Goal: Task Accomplishment & Management: Use online tool/utility

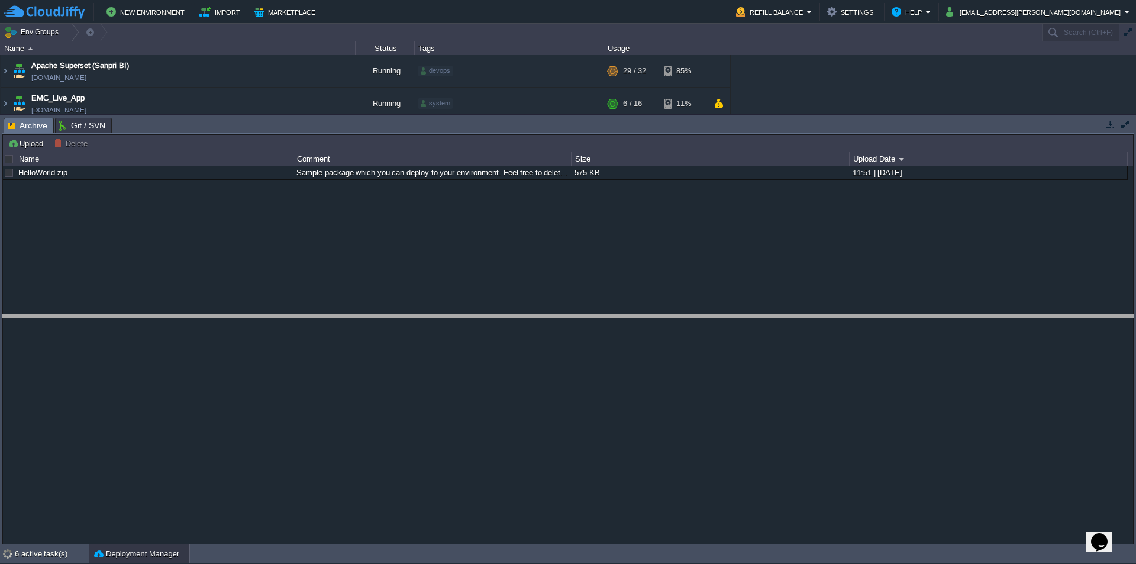
drag, startPoint x: 491, startPoint y: 134, endPoint x: 536, endPoint y: 428, distance: 298.0
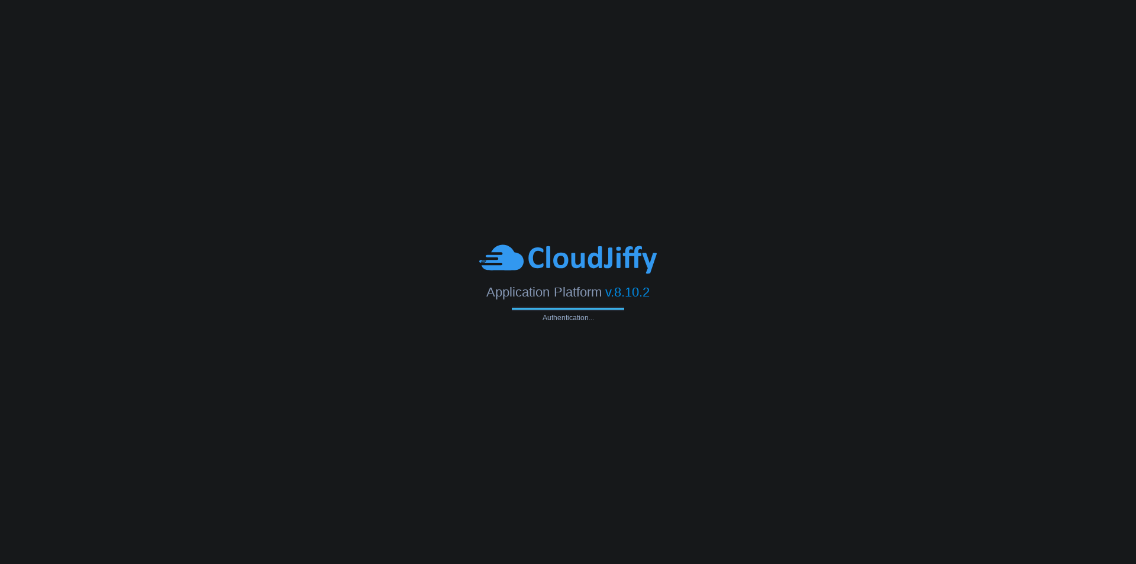
click at [995, 456] on body "Application Platform v.8.10.2 Authentication..." at bounding box center [568, 282] width 1136 height 564
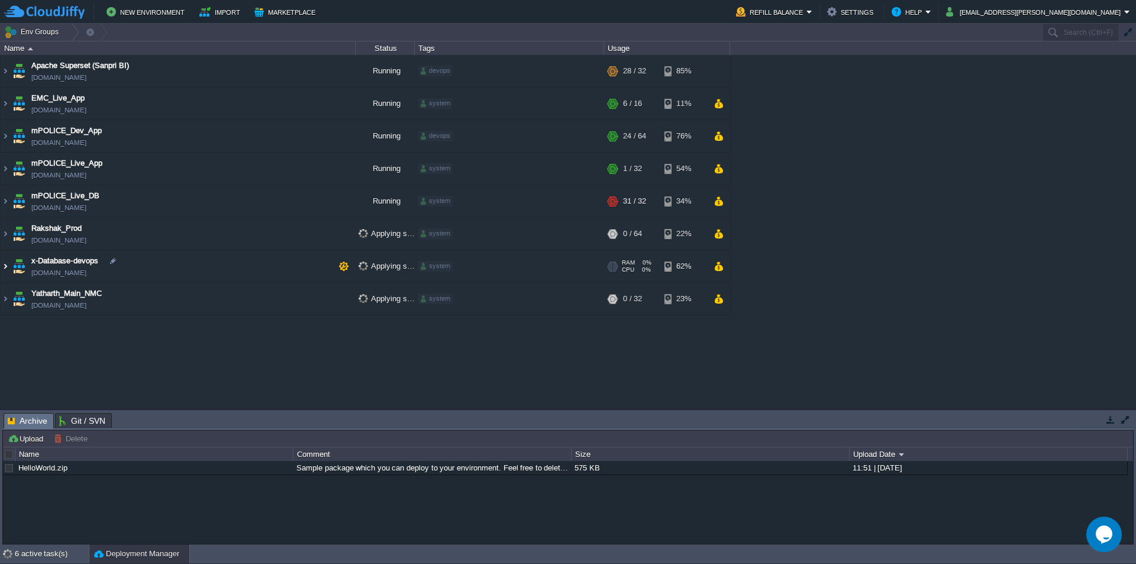
click at [5, 264] on img at bounding box center [5, 266] width 9 height 32
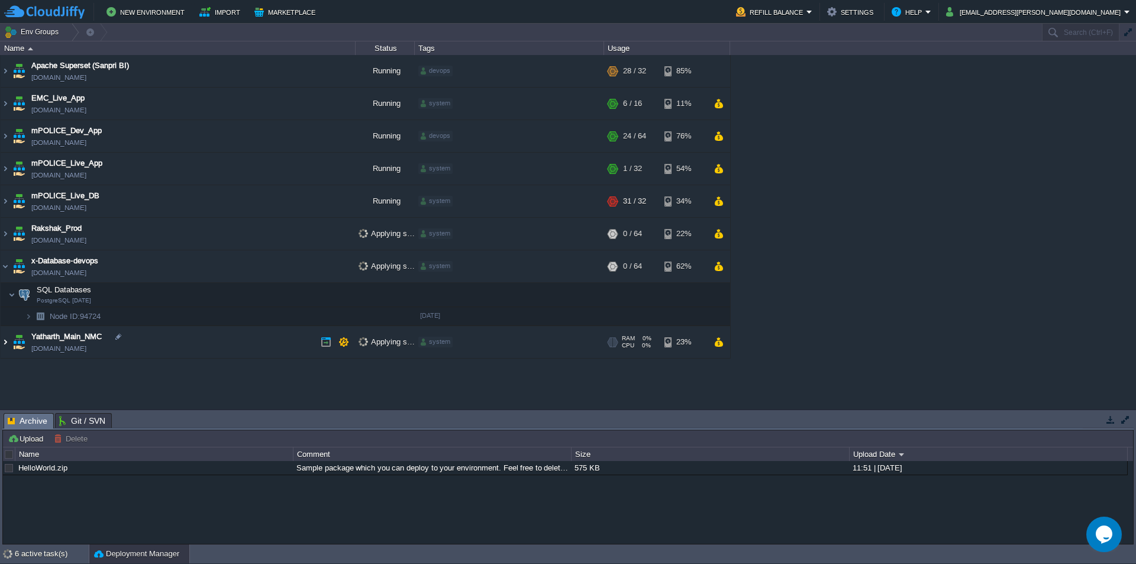
click at [7, 344] on img at bounding box center [5, 342] width 9 height 32
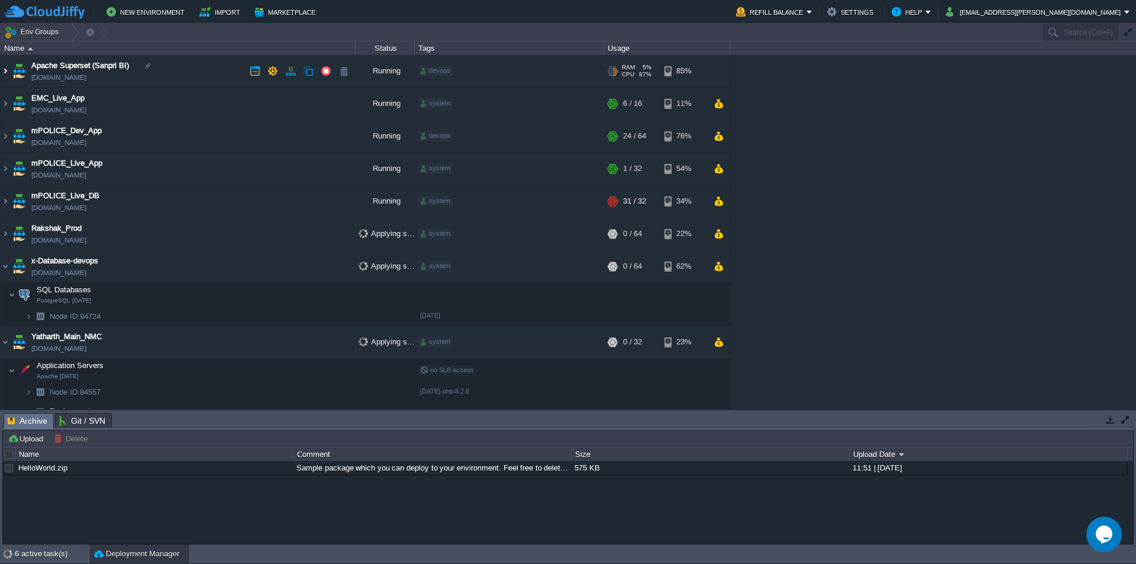
click at [8, 72] on img at bounding box center [5, 71] width 9 height 32
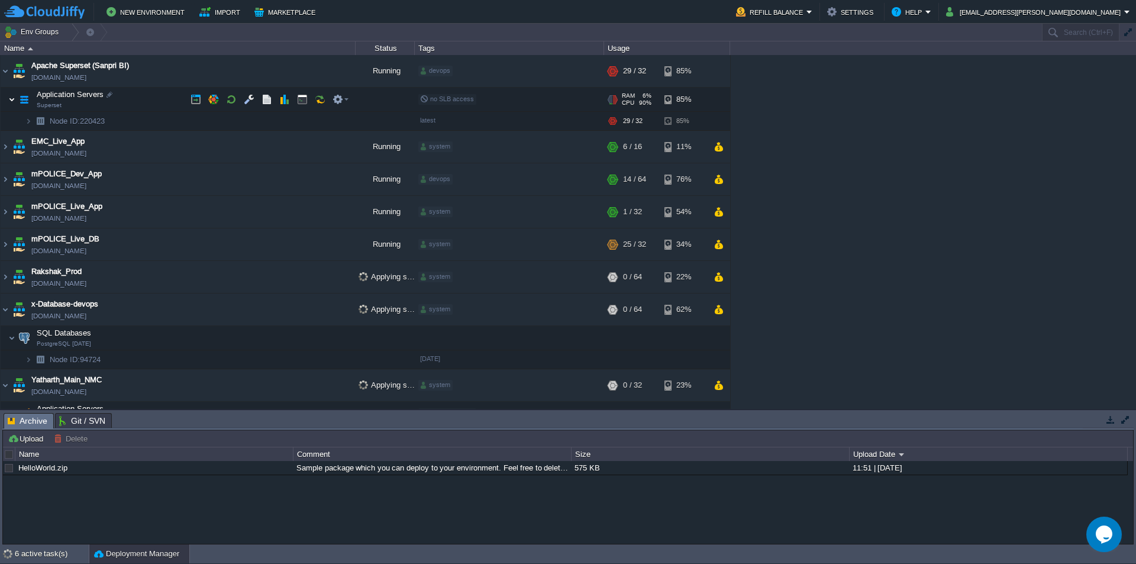
click at [12, 98] on img at bounding box center [11, 100] width 7 height 24
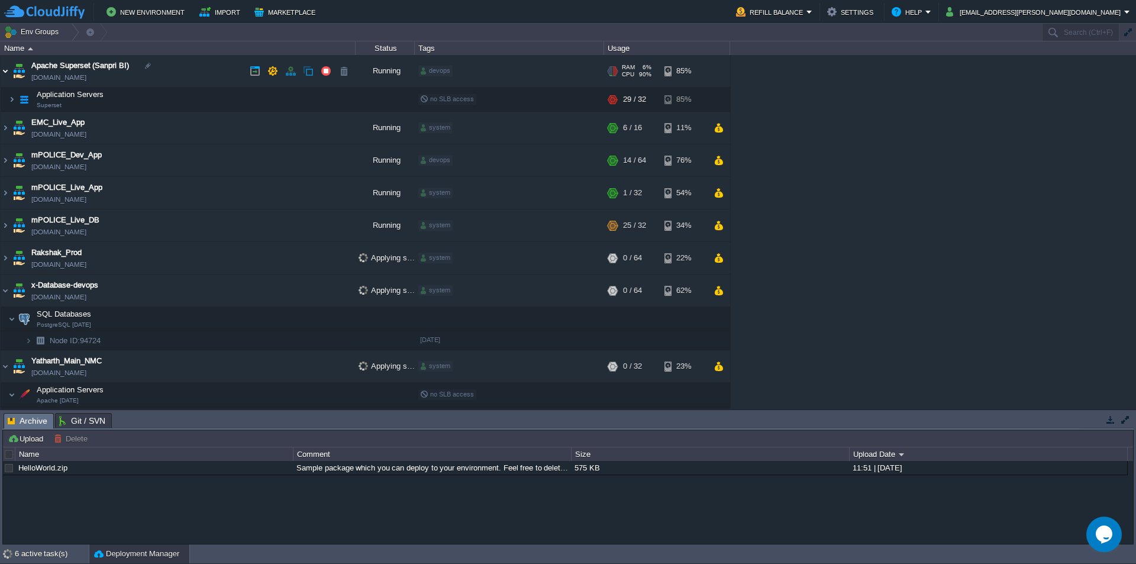
click at [3, 70] on img at bounding box center [5, 71] width 9 height 32
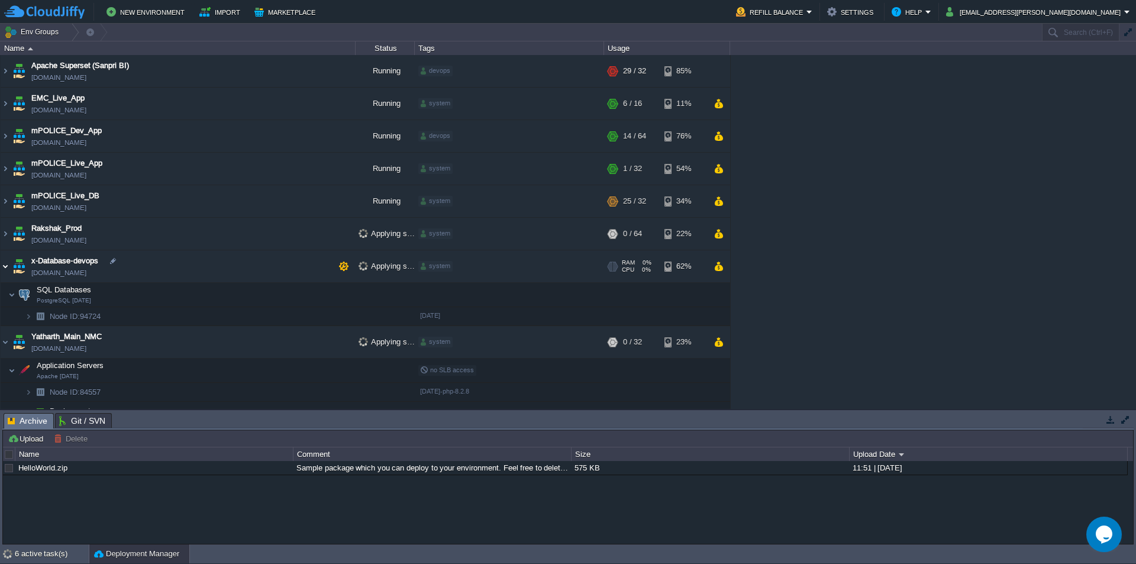
click at [5, 266] on img at bounding box center [5, 266] width 9 height 32
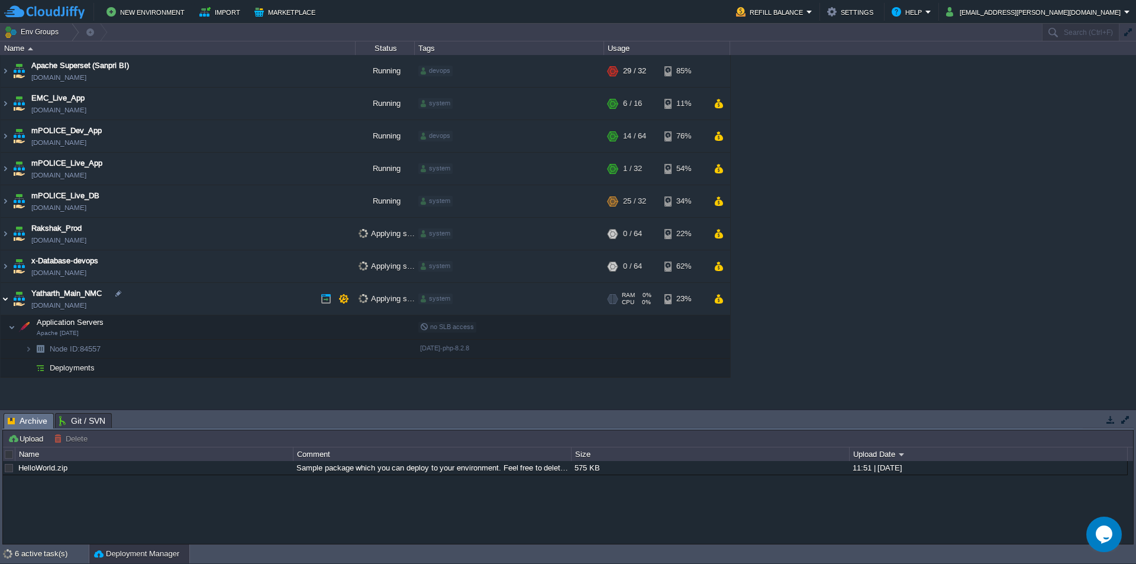
click at [1, 295] on img at bounding box center [5, 299] width 9 height 32
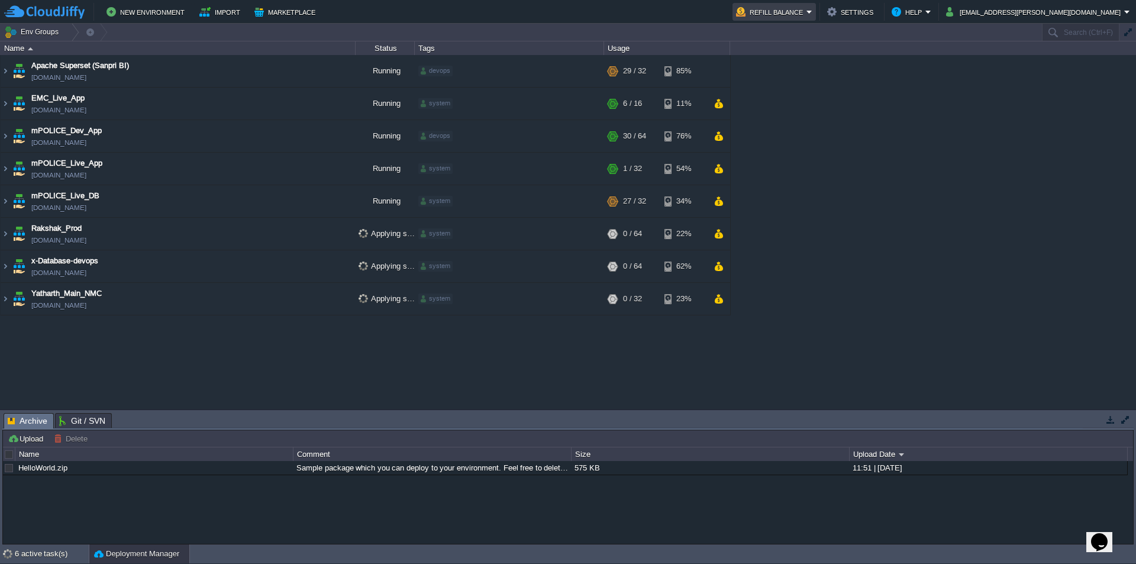
click at [807, 11] on button "Refill Balance" at bounding box center [771, 12] width 70 height 14
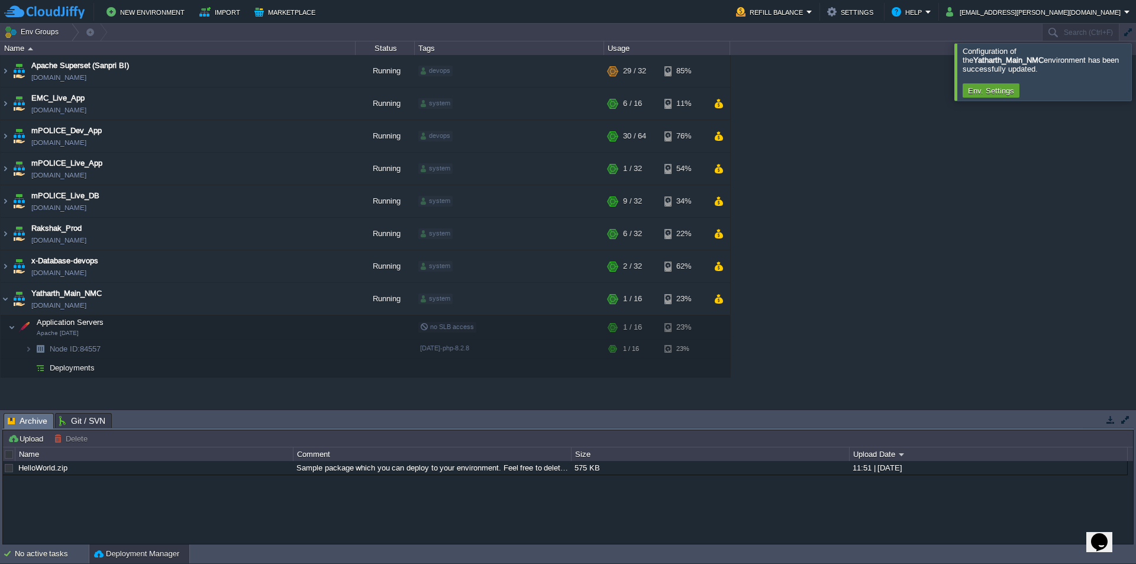
click at [1136, 68] on div at bounding box center [1150, 71] width 0 height 57
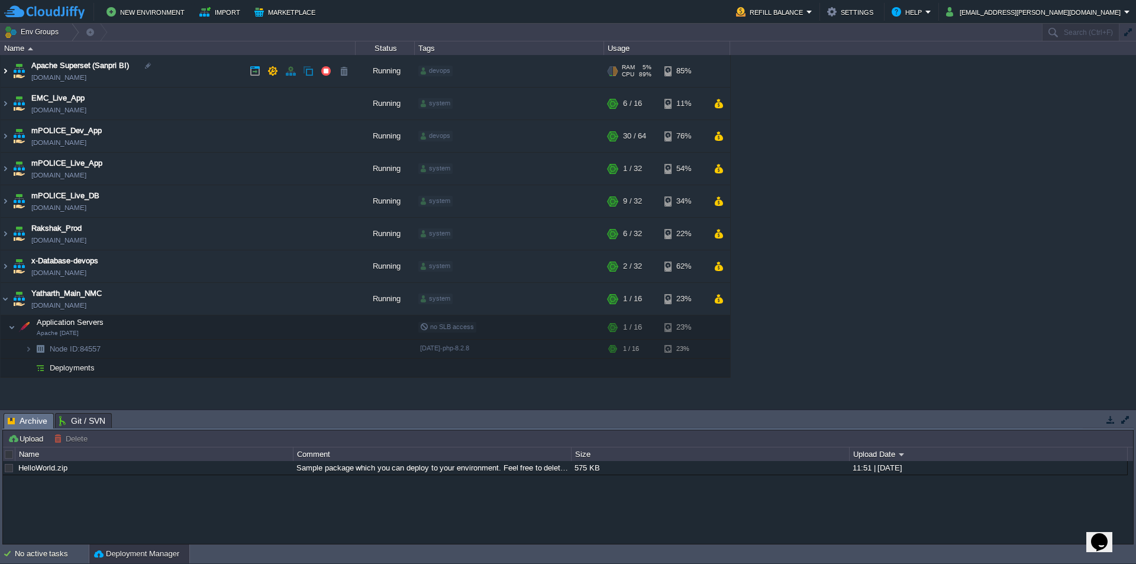
click at [4, 71] on img at bounding box center [5, 71] width 9 height 32
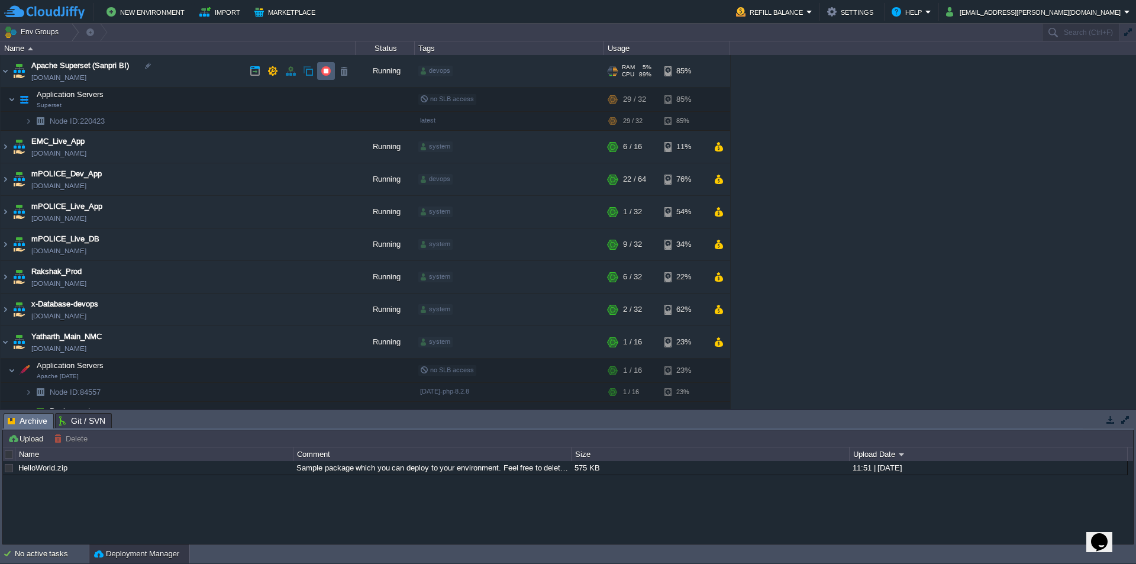
click at [325, 69] on button "button" at bounding box center [326, 71] width 11 height 11
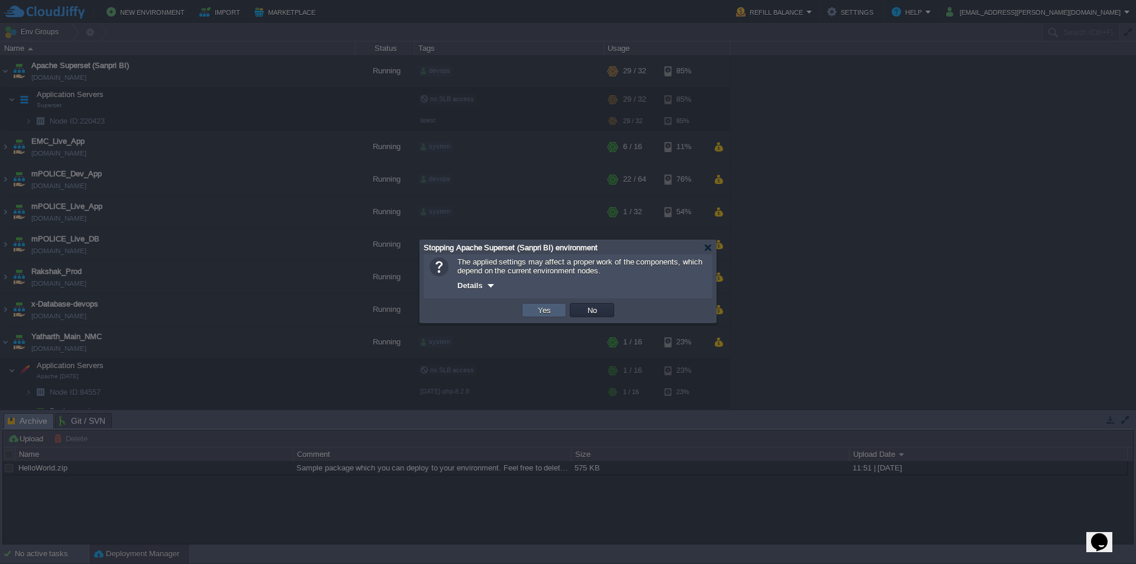
click at [538, 311] on button "Yes" at bounding box center [544, 310] width 20 height 11
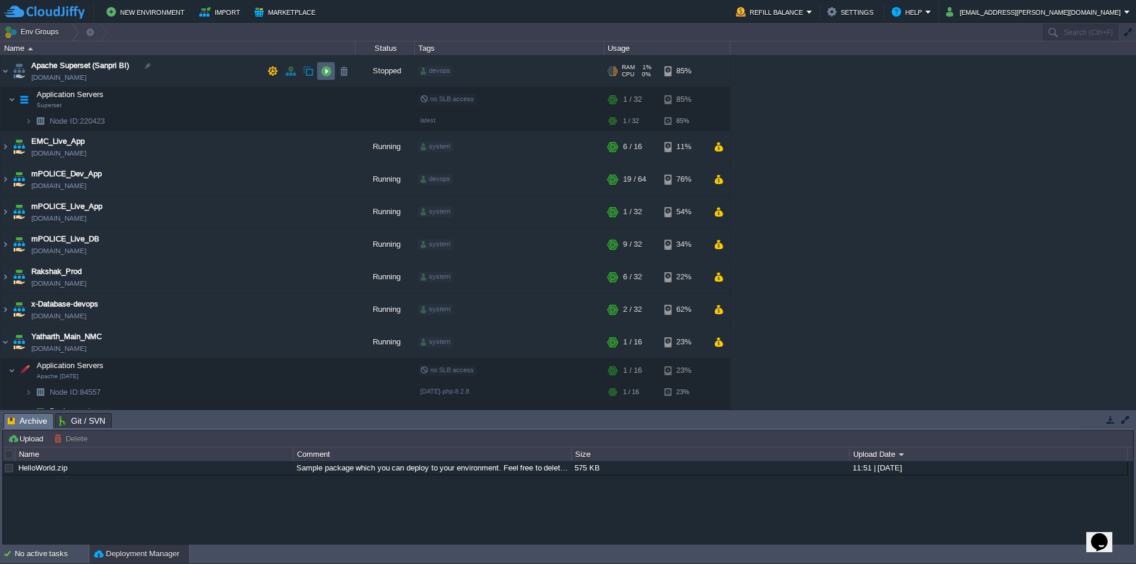
click at [328, 72] on button "button" at bounding box center [326, 71] width 11 height 11
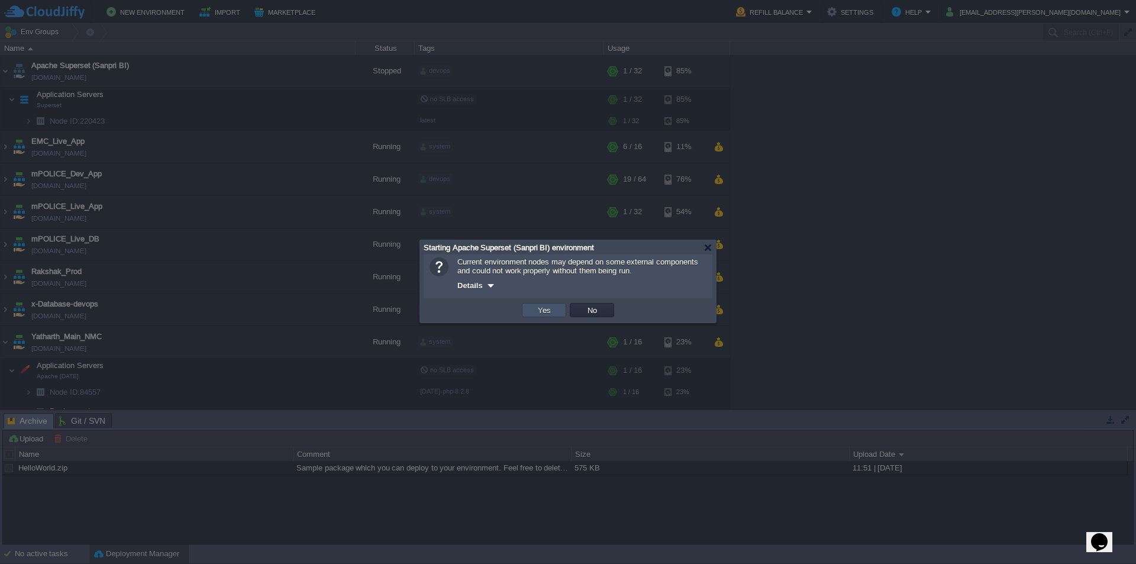
click at [553, 311] on button "Yes" at bounding box center [544, 310] width 20 height 11
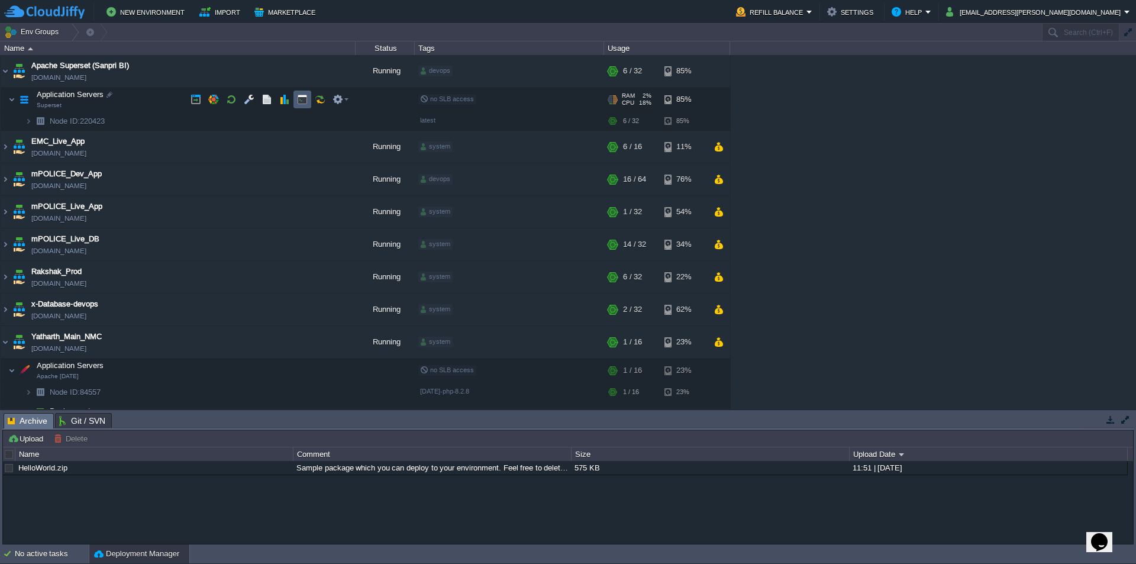
click at [295, 105] on td at bounding box center [303, 100] width 18 height 18
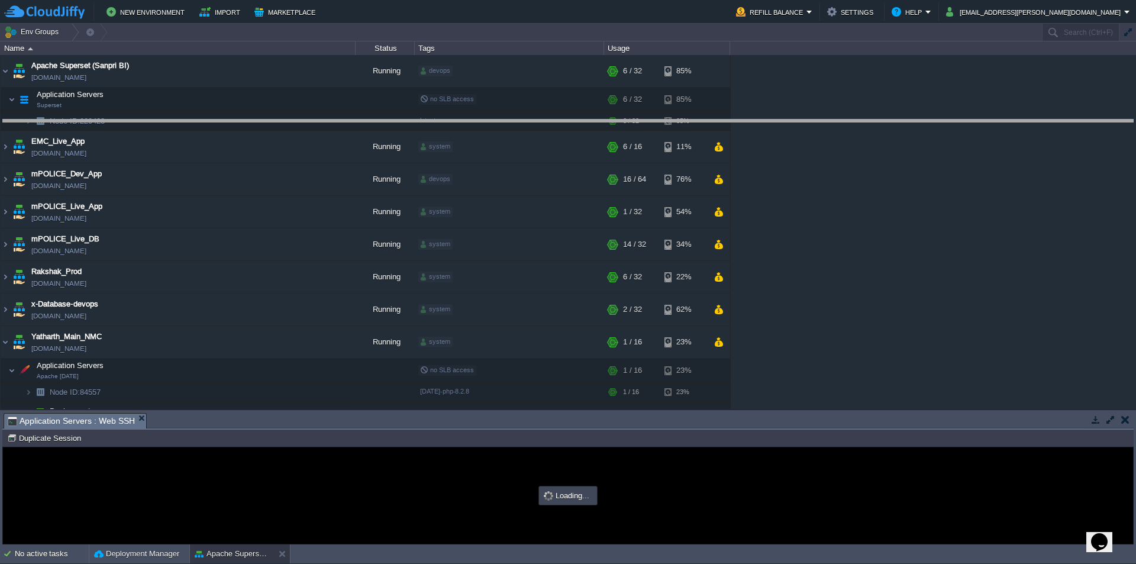
drag, startPoint x: 543, startPoint y: 430, endPoint x: 482, endPoint y: 136, distance: 299.9
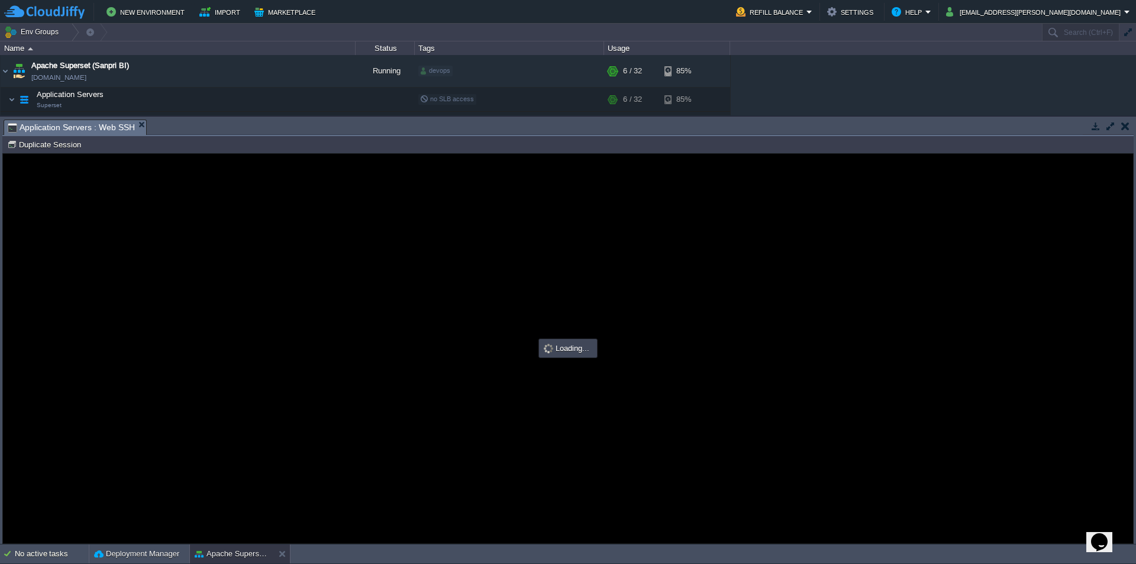
type input "#000000"
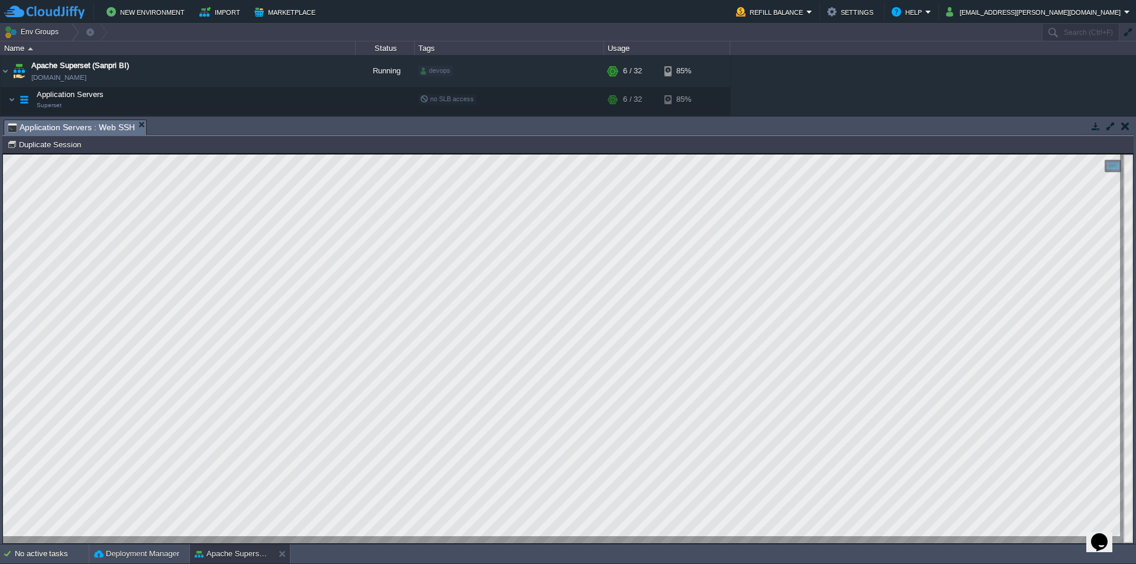
click at [3, 154] on html "Copy: Ctrl + Shift + C Paste: Ctrl + V Settings: Ctrl + Shift + Alt 0" at bounding box center [568, 154] width 1130 height 0
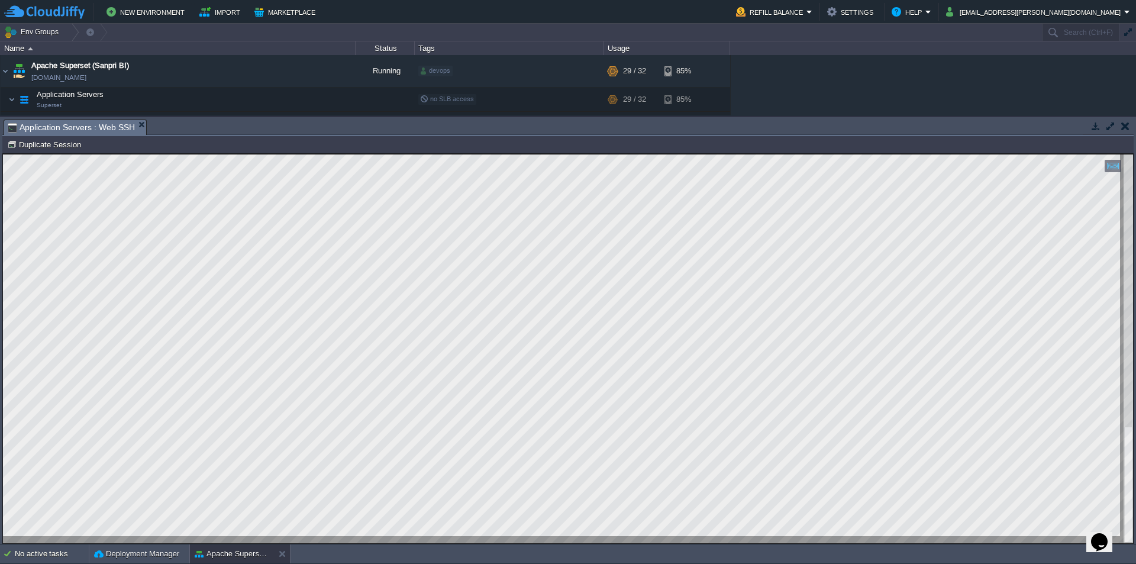
click at [3, 154] on html "Copy: Ctrl + Shift + C Paste: Ctrl + V Settings: Ctrl + Shift + Alt 0" at bounding box center [568, 154] width 1130 height 0
click at [274, 137] on div "Node ID: 220423 Duplicate Session" at bounding box center [567, 144] width 1131 height 17
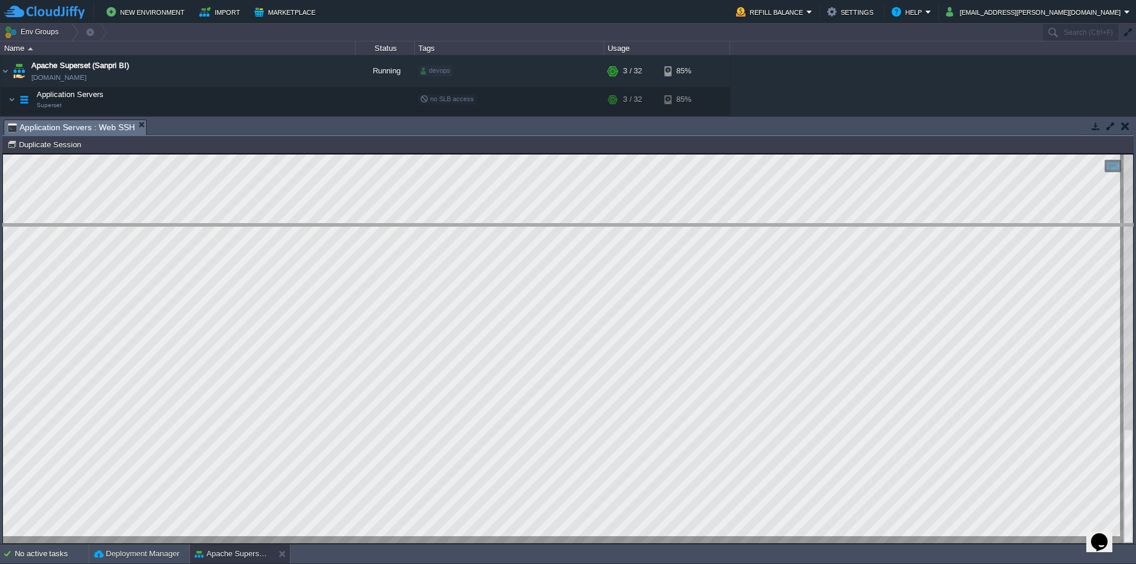
drag, startPoint x: 279, startPoint y: 133, endPoint x: 222, endPoint y: 204, distance: 90.9
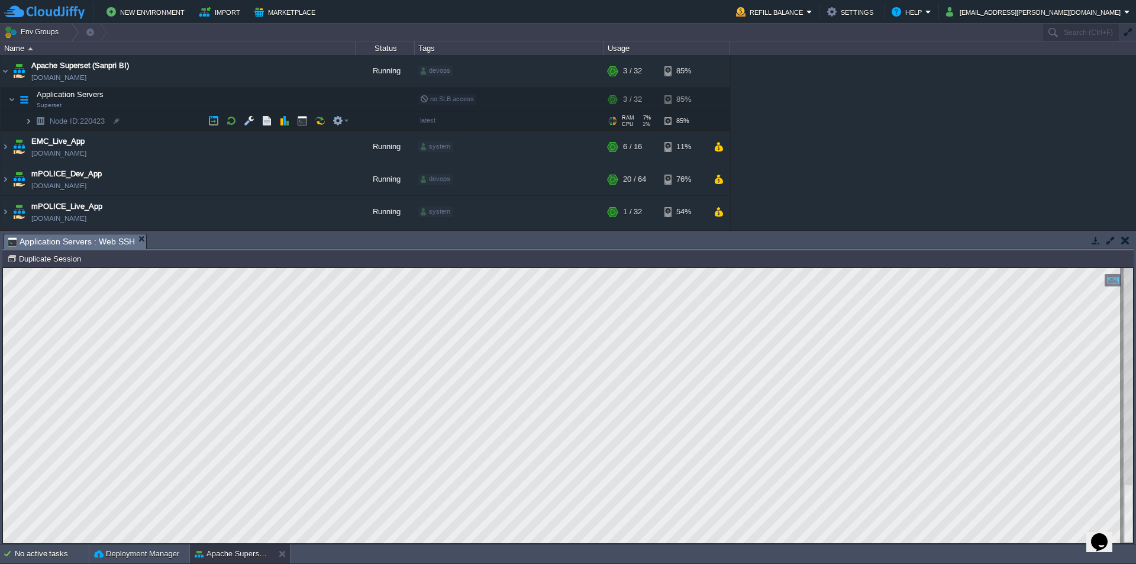
click at [26, 118] on img at bounding box center [28, 121] width 7 height 18
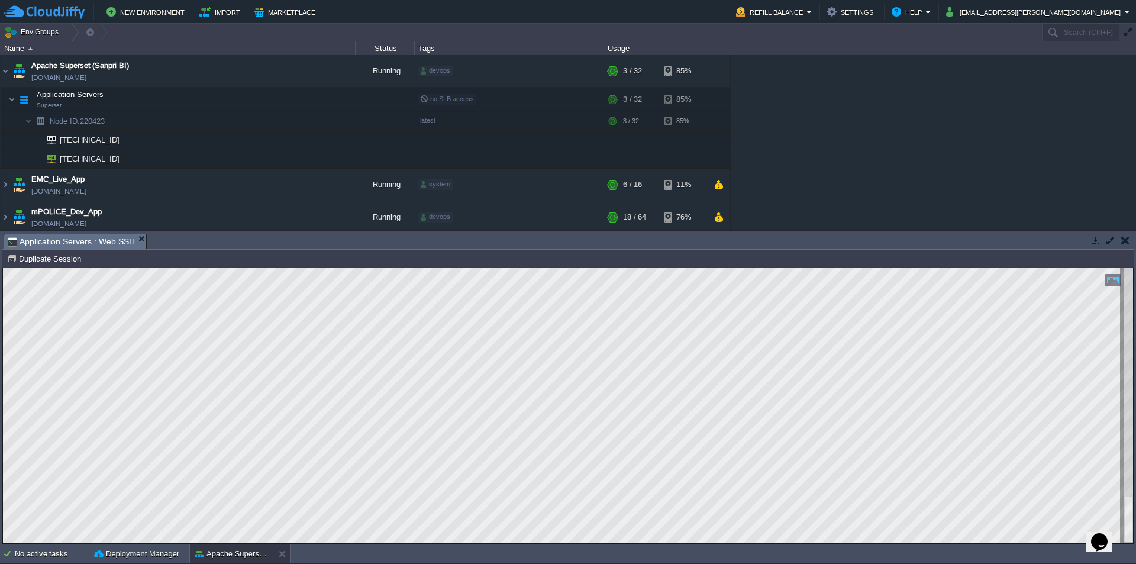
click at [3, 268] on html "Copy: Ctrl + Shift + C Paste: Ctrl + V Settings: Ctrl + Shift + Alt 0" at bounding box center [568, 268] width 1130 height 0
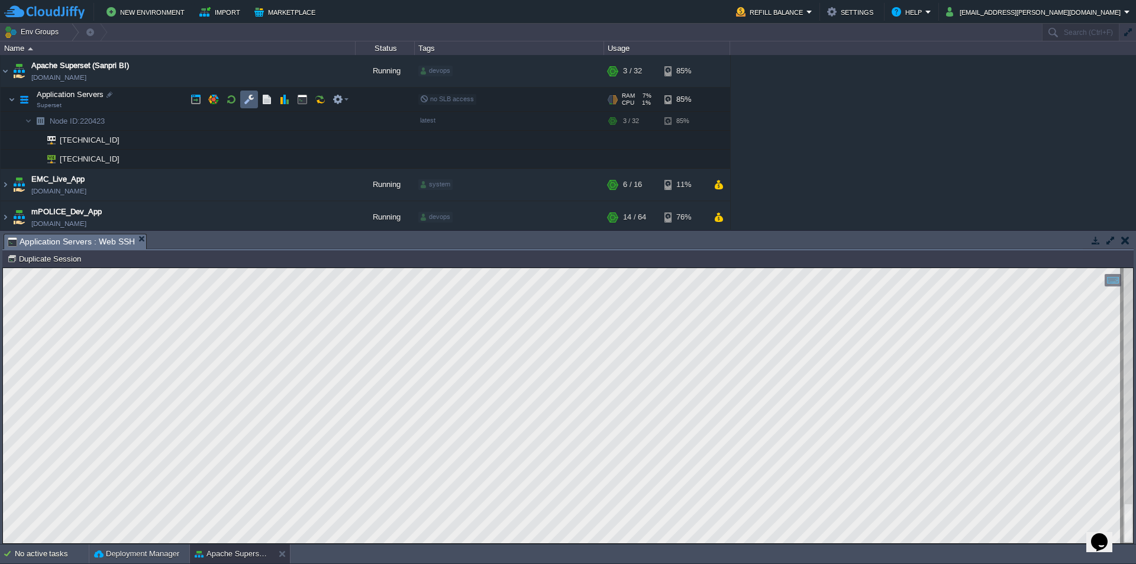
click at [248, 101] on button "button" at bounding box center [249, 99] width 11 height 11
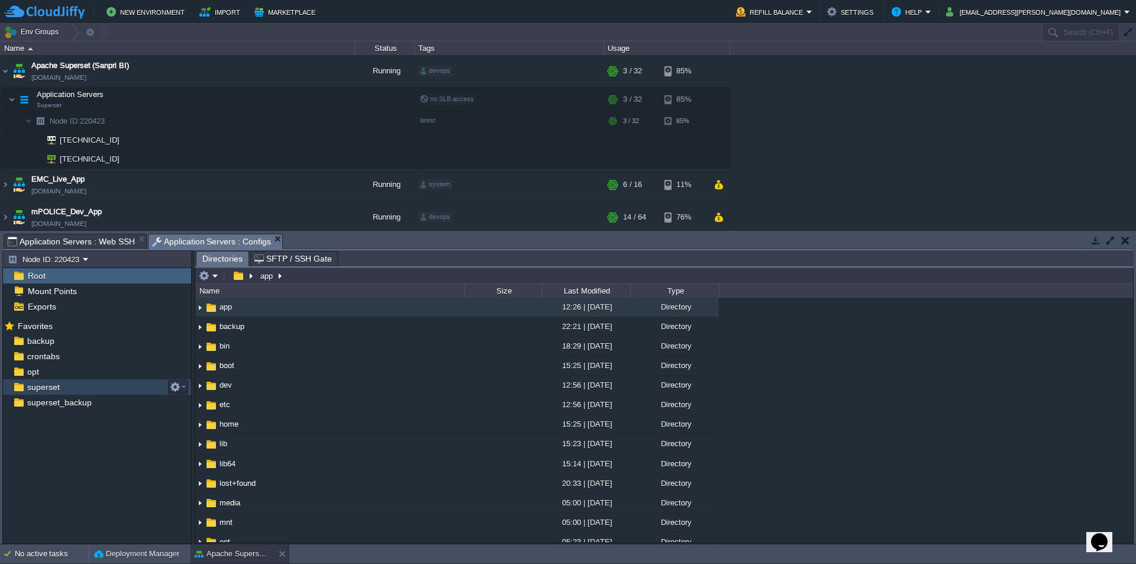
click at [53, 386] on span "superset" at bounding box center [43, 387] width 37 height 11
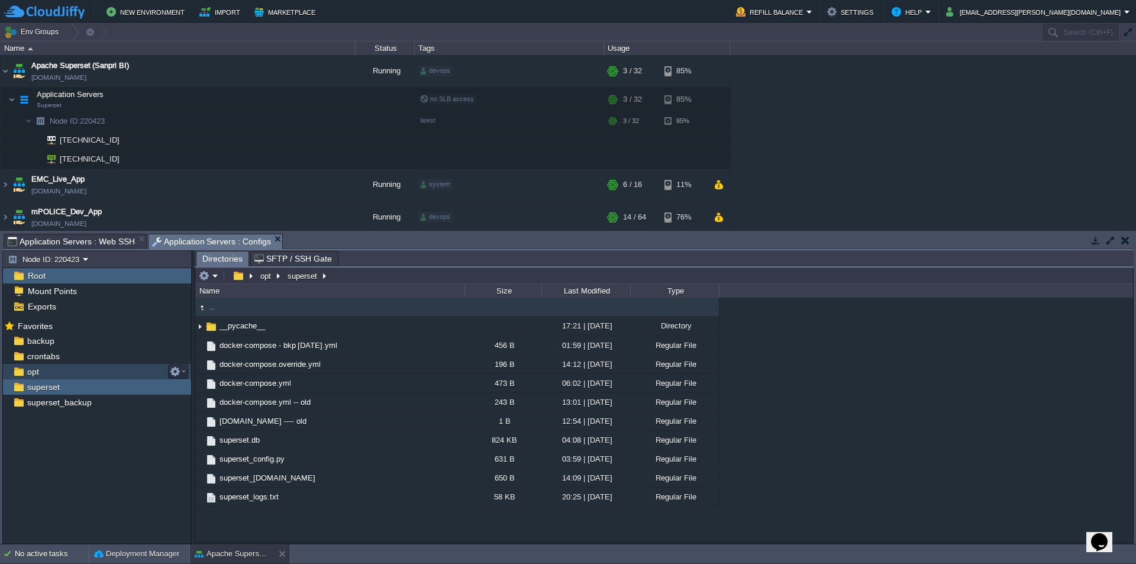
click at [41, 377] on div "opt" at bounding box center [97, 371] width 188 height 15
